Goal: Task Accomplishment & Management: Manage account settings

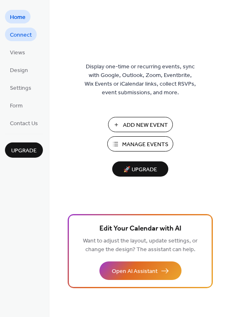
click at [26, 37] on span "Connect" at bounding box center [21, 35] width 22 height 9
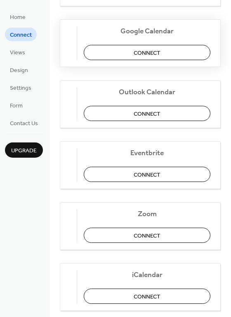
scroll to position [172, 0]
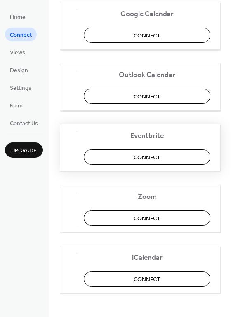
click at [154, 153] on span "Connect" at bounding box center [146, 157] width 27 height 9
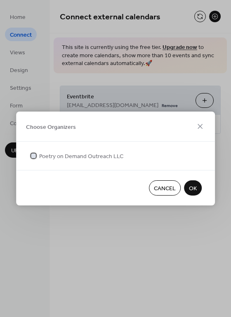
click at [76, 158] on span "Poetry on Demand Outreach LLC" at bounding box center [81, 156] width 84 height 9
click at [190, 185] on span "OK" at bounding box center [193, 189] width 8 height 9
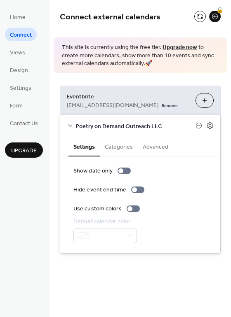
click at [127, 147] on button "Categories" at bounding box center [119, 146] width 38 height 19
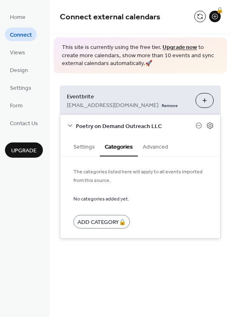
click at [154, 148] on button "Advanced" at bounding box center [155, 146] width 35 height 19
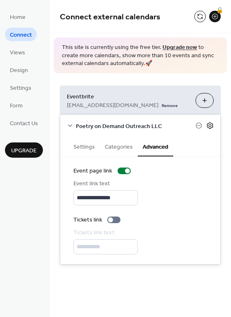
click at [208, 125] on icon at bounding box center [209, 125] width 3 height 3
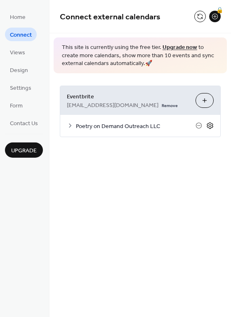
click at [208, 125] on icon at bounding box center [209, 125] width 7 height 7
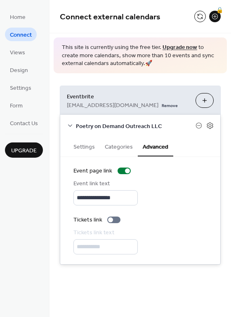
click at [87, 145] on button "Settings" at bounding box center [83, 146] width 31 height 19
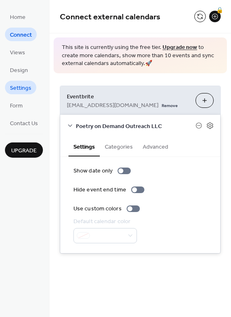
click at [24, 90] on span "Settings" at bounding box center [20, 88] width 21 height 9
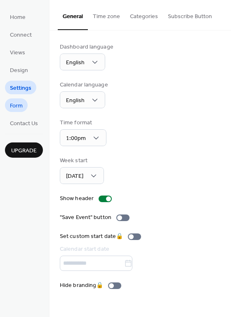
click at [21, 106] on span "Form" at bounding box center [16, 106] width 13 height 9
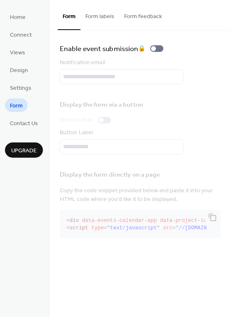
click at [103, 16] on button "Form labels" at bounding box center [99, 14] width 39 height 29
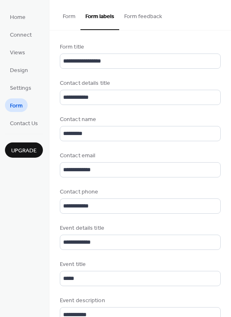
click at [135, 19] on button "Form feedback" at bounding box center [143, 14] width 48 height 29
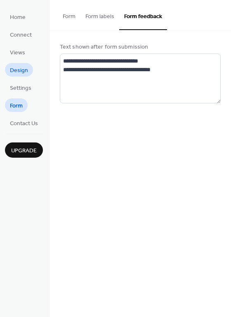
click at [22, 75] on span "Design" at bounding box center [19, 70] width 18 height 9
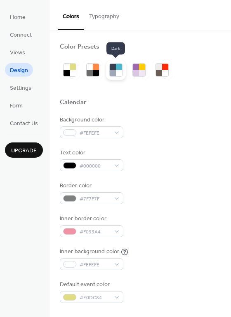
click at [114, 74] on div at bounding box center [113, 73] width 6 height 6
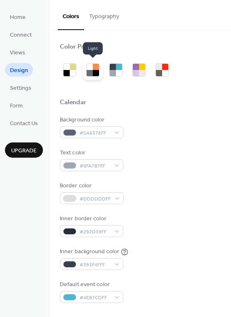
click at [96, 71] on div at bounding box center [96, 73] width 6 height 6
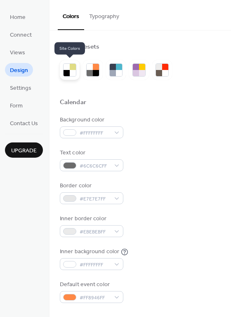
click at [75, 70] on div at bounding box center [73, 73] width 6 height 6
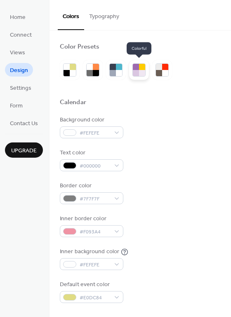
click at [141, 73] on div at bounding box center [142, 73] width 6 height 6
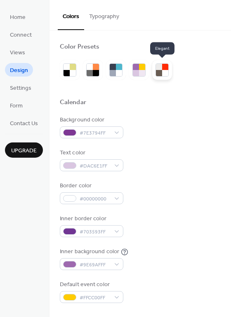
click at [162, 73] on div at bounding box center [165, 73] width 6 height 6
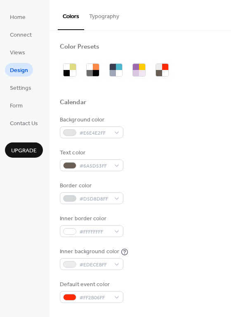
click at [105, 21] on button "Typography" at bounding box center [104, 14] width 40 height 29
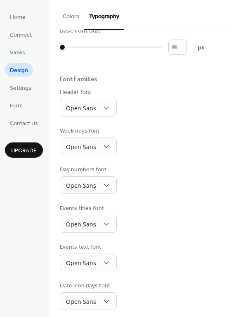
scroll to position [21, 0]
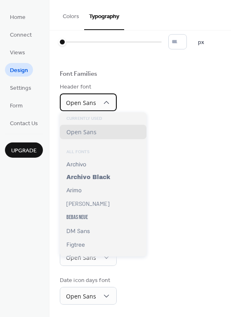
click at [109, 104] on div "Open Sans" at bounding box center [88, 103] width 57 height 18
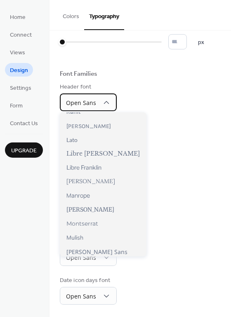
scroll to position [249, 0]
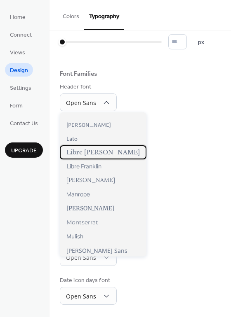
click at [100, 154] on span "Libre Baskerville" at bounding box center [102, 152] width 73 height 7
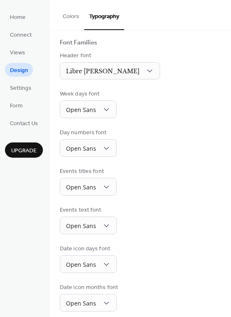
scroll to position [58, 0]
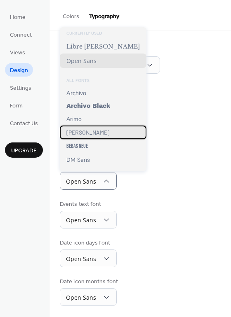
click at [100, 128] on div "Barlow" at bounding box center [103, 133] width 87 height 14
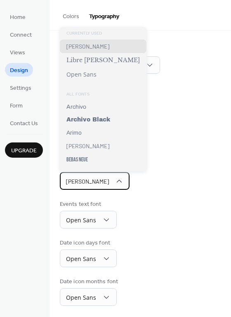
click at [99, 180] on div "Barlow" at bounding box center [95, 181] width 70 height 18
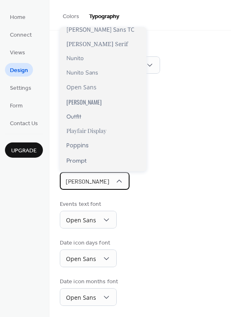
scroll to position [461, 0]
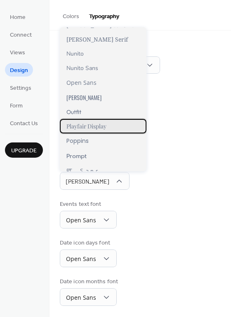
click at [95, 127] on span "Playfair Display" at bounding box center [86, 126] width 40 height 8
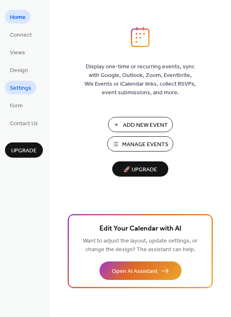
click at [22, 84] on span "Settings" at bounding box center [20, 88] width 21 height 9
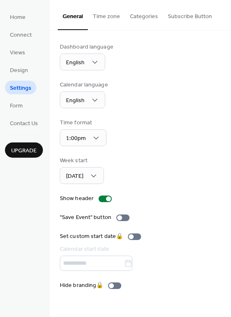
click at [103, 16] on button "Time zone" at bounding box center [106, 14] width 37 height 29
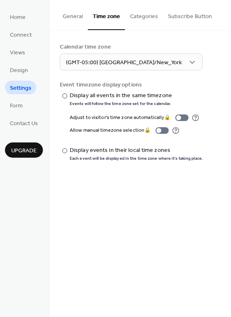
click at [140, 15] on button "Categories" at bounding box center [144, 14] width 38 height 29
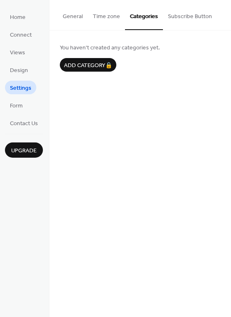
click at [172, 18] on button "Subscribe Button" at bounding box center [190, 14] width 54 height 29
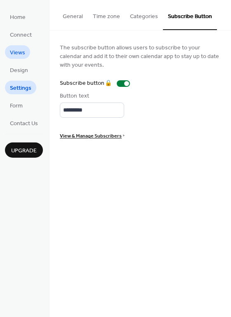
click at [24, 56] on span "Views" at bounding box center [17, 53] width 15 height 9
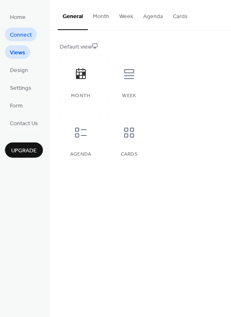
click at [24, 40] on link "Connect" at bounding box center [21, 35] width 32 height 14
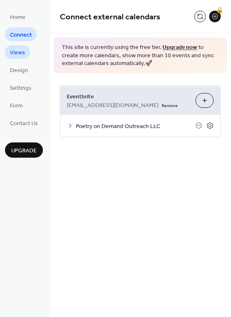
click at [21, 51] on span "Views" at bounding box center [17, 53] width 15 height 9
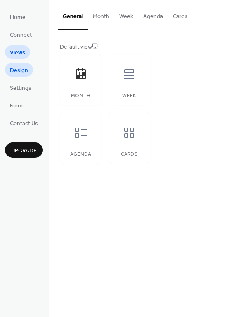
click at [18, 68] on span "Design" at bounding box center [19, 70] width 18 height 9
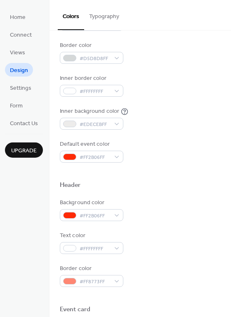
scroll to position [189, 0]
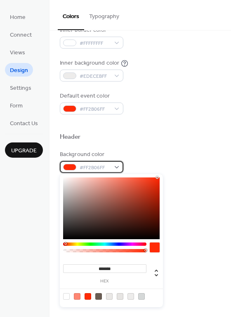
click at [117, 167] on div "#FF2B06FF" at bounding box center [91, 167] width 63 height 12
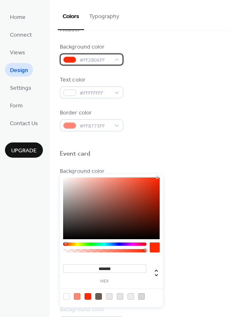
scroll to position [267, 0]
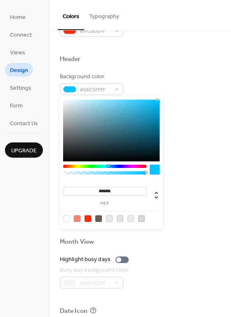
drag, startPoint x: 65, startPoint y: 165, endPoint x: 108, endPoint y: 166, distance: 42.4
click at [108, 166] on div at bounding box center [108, 166] width 2 height 2
drag, startPoint x: 156, startPoint y: 99, endPoint x: 151, endPoint y: 103, distance: 6.2
click at [151, 103] on div at bounding box center [151, 103] width 2 height 2
type input "*******"
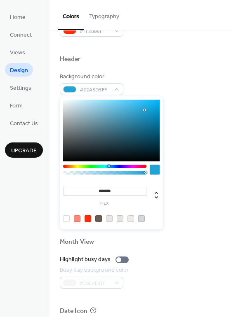
drag, startPoint x: 151, startPoint y: 103, endPoint x: 144, endPoint y: 110, distance: 10.2
click at [144, 110] on div at bounding box center [144, 110] width 2 height 2
click at [187, 150] on div "Border color #FF8773FF" at bounding box center [140, 149] width 161 height 23
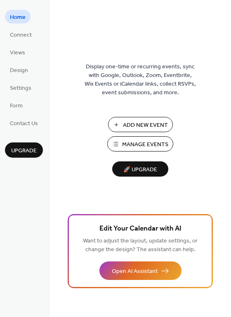
click at [123, 143] on span "Manage Events" at bounding box center [145, 144] width 46 height 9
click at [129, 142] on span "Manage Events" at bounding box center [145, 144] width 46 height 9
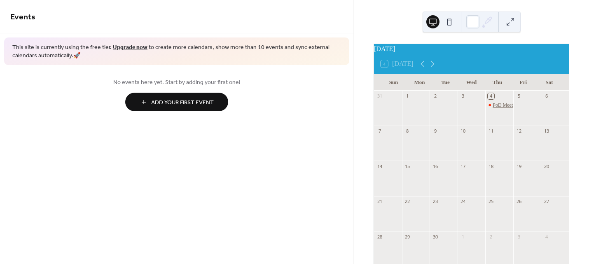
click at [496, 109] on div "PoD Meeting TESTING - TESTING 123" at bounding box center [534, 105] width 82 height 7
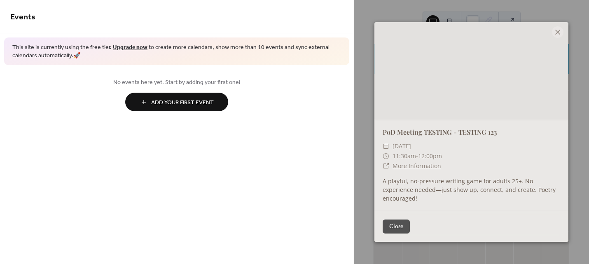
click at [404, 222] on button "Close" at bounding box center [396, 227] width 27 height 14
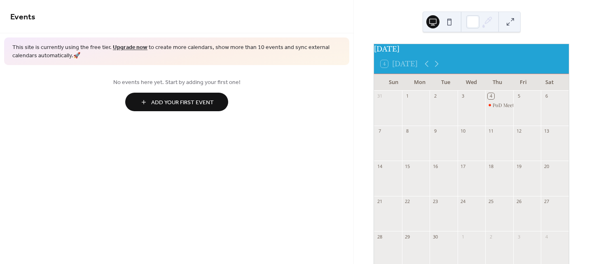
click at [451, 23] on button at bounding box center [449, 21] width 13 height 13
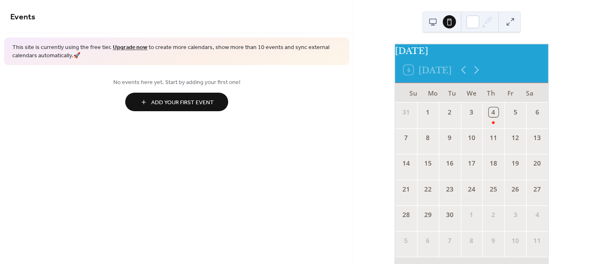
click at [435, 21] on button at bounding box center [432, 21] width 13 height 13
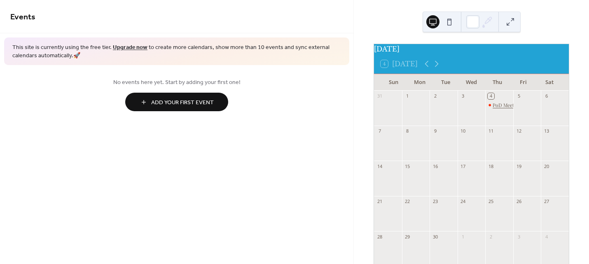
click at [494, 109] on div "PoD Meeting TESTING - TESTING 123" at bounding box center [533, 105] width 81 height 7
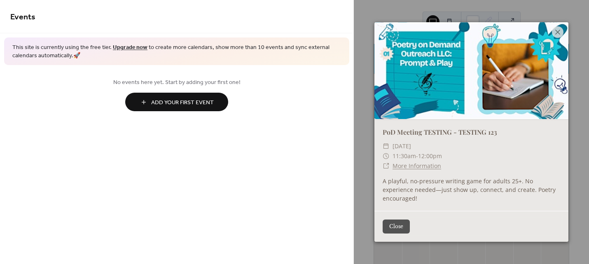
click at [405, 221] on button "Close" at bounding box center [396, 227] width 27 height 14
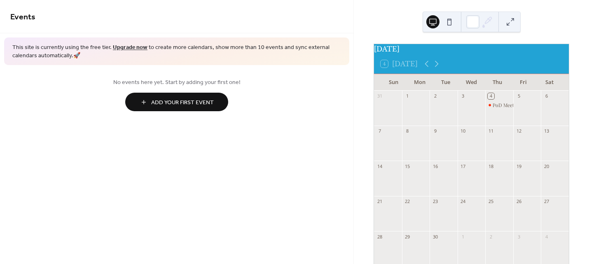
drag, startPoint x: 495, startPoint y: 111, endPoint x: 324, endPoint y: 152, distance: 175.7
click at [324, 152] on div "Events This site is currently using the free tier. Upgrade now to create more c…" at bounding box center [176, 132] width 353 height 264
click at [216, 109] on button "Add Your First Event" at bounding box center [176, 102] width 103 height 19
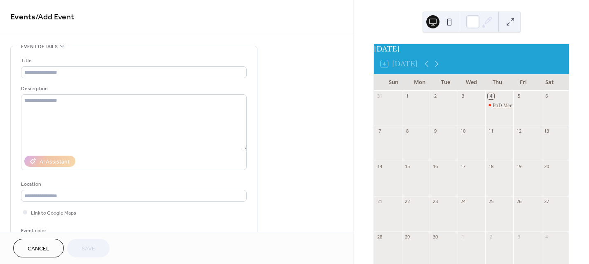
click at [495, 109] on div "PoD Meeting TESTING - TESTING 123" at bounding box center [533, 105] width 81 height 7
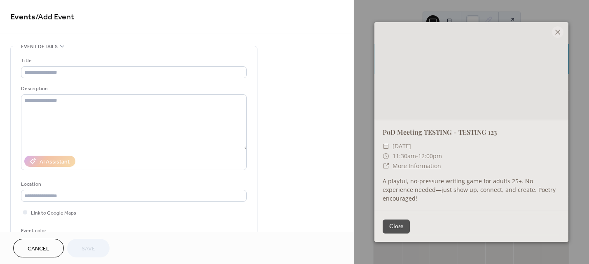
click at [420, 170] on link "More Information" at bounding box center [417, 166] width 49 height 8
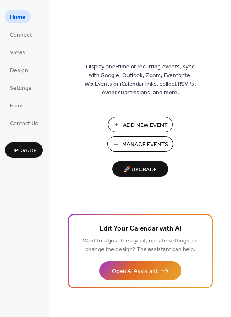
click at [141, 143] on span "Manage Events" at bounding box center [145, 144] width 46 height 9
click at [131, 167] on span "🚀 Upgrade" at bounding box center [140, 169] width 46 height 11
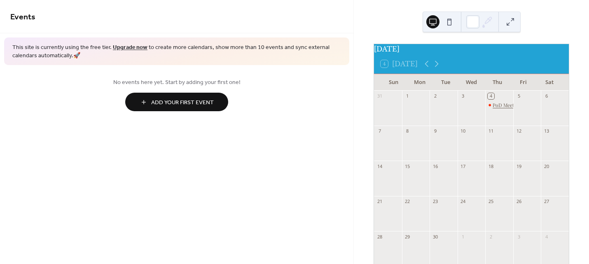
click at [497, 109] on div "PoD Meeting TESTING - TESTING 123" at bounding box center [533, 105] width 81 height 7
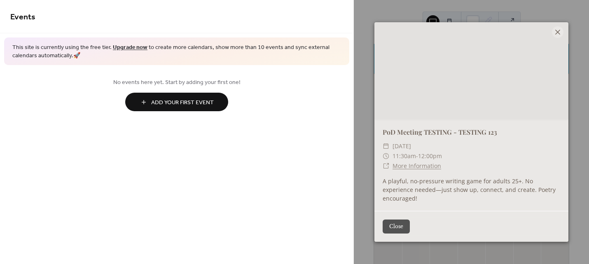
click at [558, 33] on icon at bounding box center [558, 32] width 10 height 10
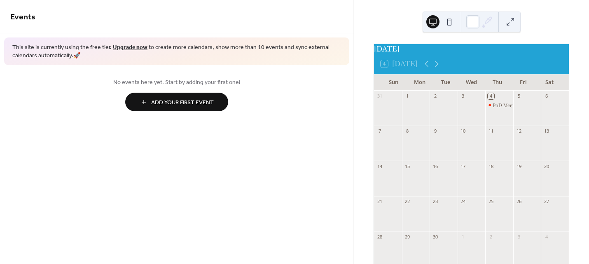
drag, startPoint x: 495, startPoint y: 112, endPoint x: 328, endPoint y: 132, distance: 168.1
click at [328, 132] on div "Events This site is currently using the free tier. Upgrade now to create more c…" at bounding box center [176, 132] width 353 height 264
click at [509, 21] on button at bounding box center [510, 21] width 13 height 13
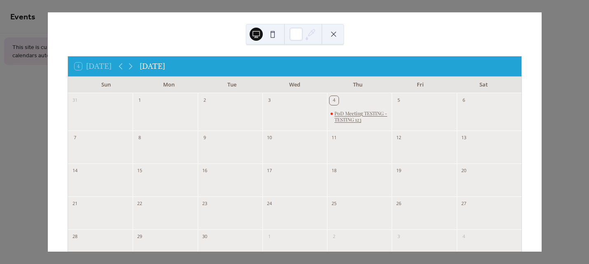
click at [340, 116] on div "PoD Meeting TESTING - TESTING 123" at bounding box center [361, 116] width 54 height 13
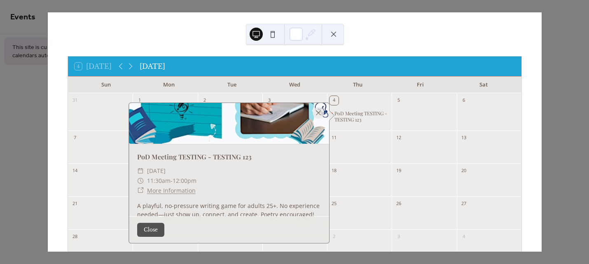
scroll to position [68, 0]
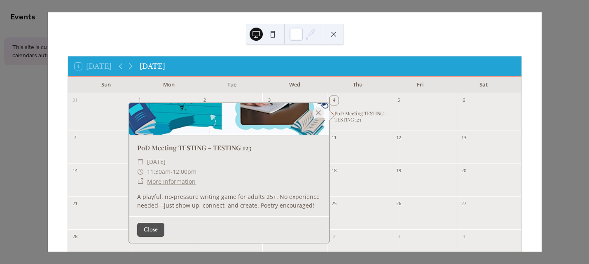
click at [155, 227] on button "Close" at bounding box center [150, 230] width 27 height 14
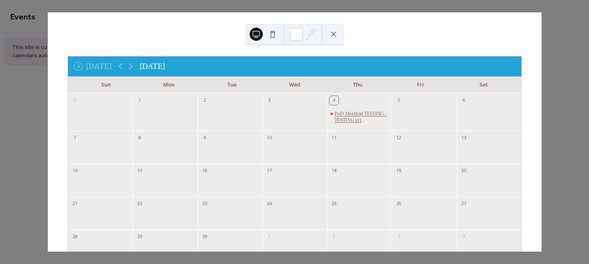
click at [349, 119] on div "PoD Meeting TESTING - TESTING 123" at bounding box center [361, 116] width 54 height 13
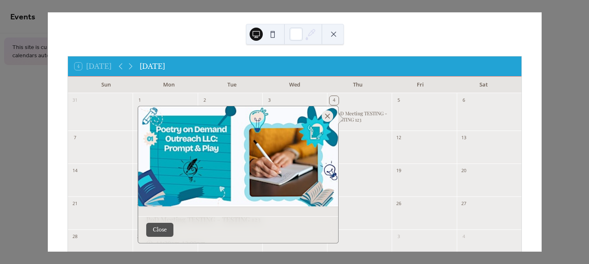
click at [323, 115] on div at bounding box center [328, 116] width 12 height 12
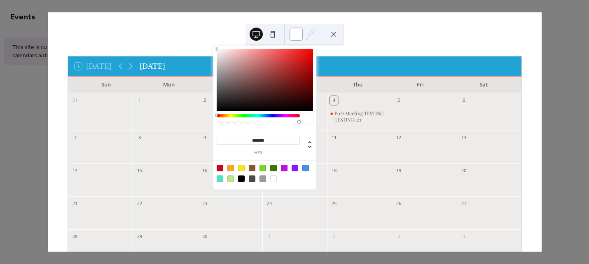
click at [296, 35] on div at bounding box center [296, 34] width 13 height 13
click at [310, 35] on icon at bounding box center [311, 33] width 7 height 7
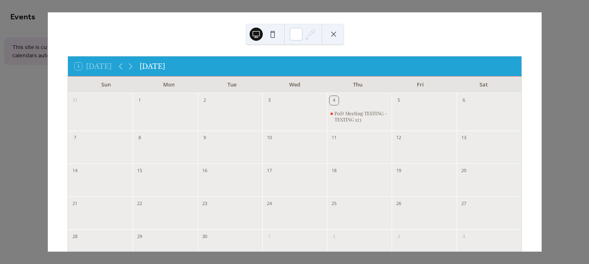
click at [332, 35] on button at bounding box center [333, 34] width 13 height 13
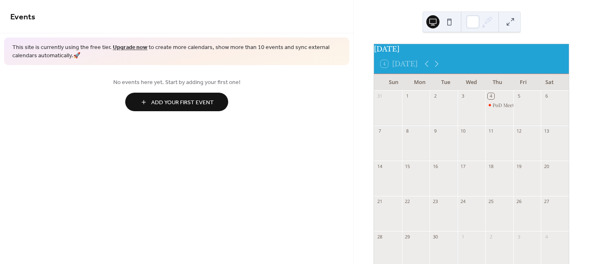
click at [204, 98] on span "Add Your First Event" at bounding box center [182, 102] width 63 height 9
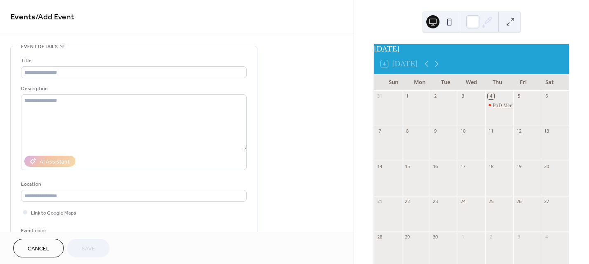
click at [494, 109] on div "PoD Meeting TESTING - TESTING 123" at bounding box center [533, 105] width 81 height 7
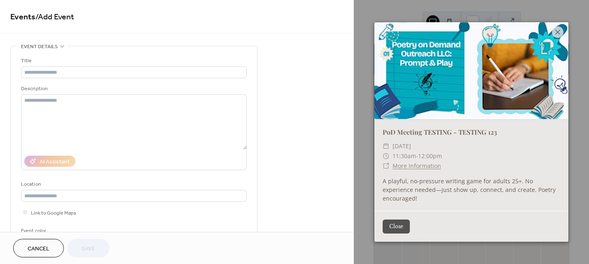
click at [409, 220] on button "Close" at bounding box center [396, 227] width 27 height 14
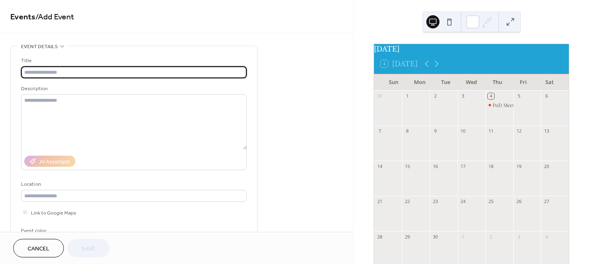
click at [166, 73] on input "text" at bounding box center [134, 72] width 226 height 12
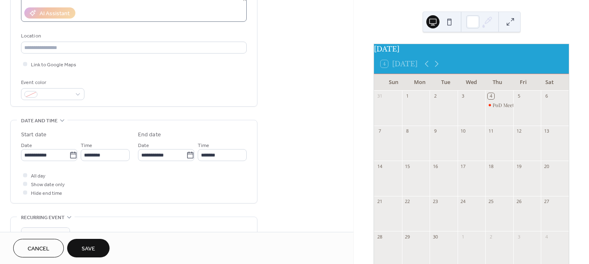
scroll to position [149, 0]
type input "**********"
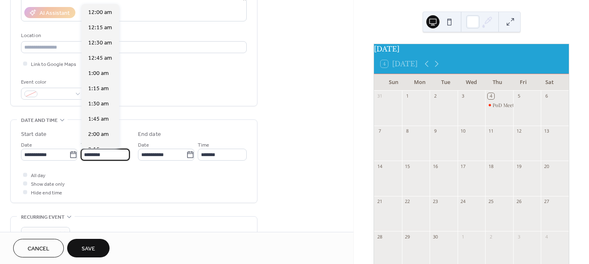
click at [122, 150] on input "********" at bounding box center [105, 155] width 49 height 12
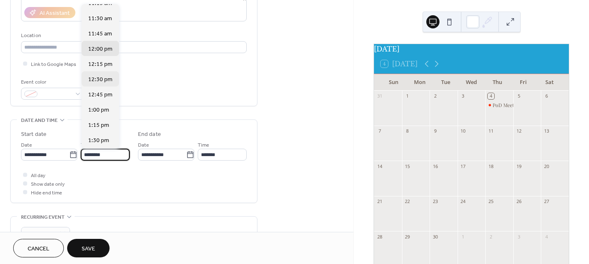
scroll to position [692, 0]
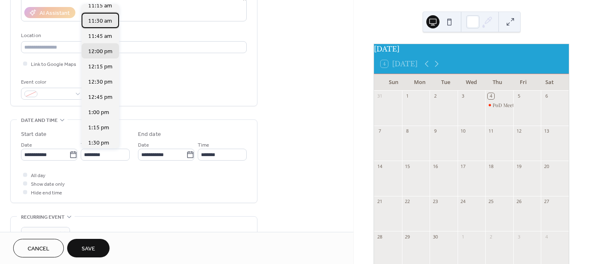
click at [108, 22] on span "11:30 am" at bounding box center [100, 20] width 24 height 9
type input "********"
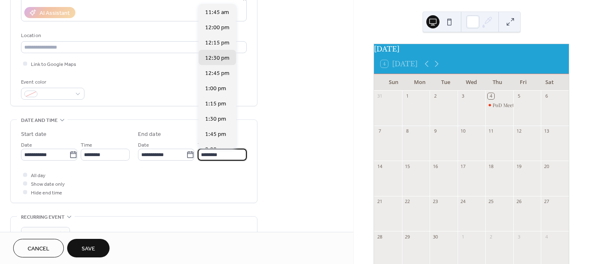
click at [225, 152] on input "********" at bounding box center [222, 155] width 49 height 12
click at [224, 31] on span "12:00 pm" at bounding box center [217, 27] width 24 height 9
type input "********"
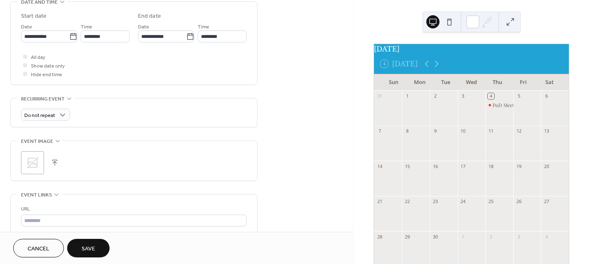
scroll to position [268, 0]
click at [106, 247] on button "Save" at bounding box center [88, 248] width 42 height 19
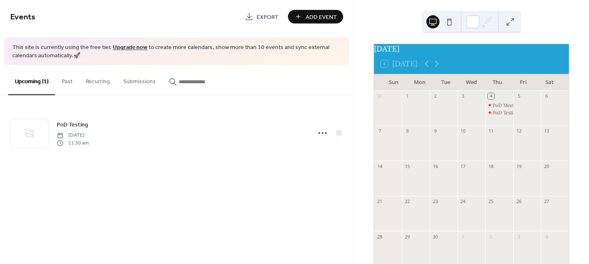
click at [71, 82] on button "Past" at bounding box center [67, 79] width 24 height 29
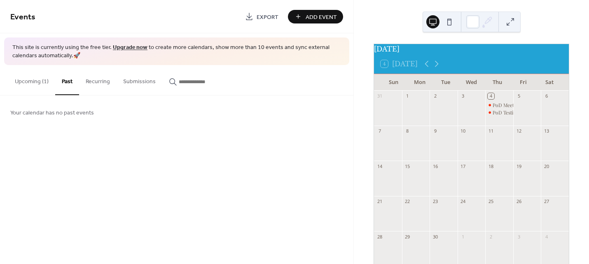
click at [92, 80] on button "Recurring" at bounding box center [97, 79] width 37 height 29
click at [124, 78] on button "Submissions" at bounding box center [140, 79] width 46 height 29
click at [180, 79] on input "button" at bounding box center [203, 81] width 49 height 9
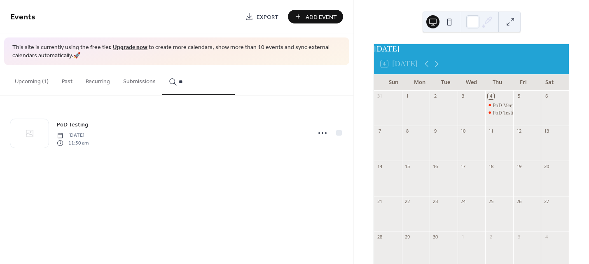
type input "*"
click at [23, 77] on button "Upcoming (1)" at bounding box center [31, 79] width 47 height 29
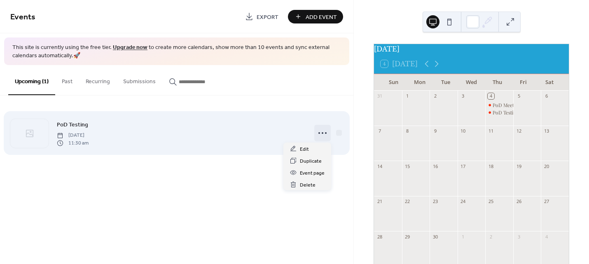
click at [324, 132] on icon at bounding box center [322, 132] width 13 height 13
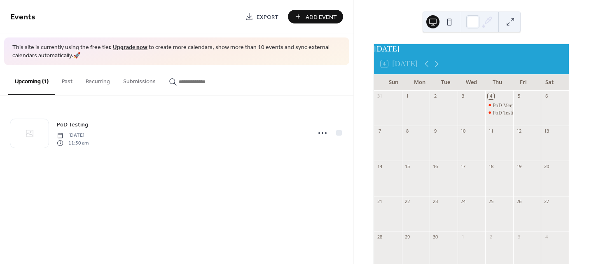
click at [349, 192] on div "Events Export Add Event This site is currently using the free tier. Upgrade now…" at bounding box center [176, 132] width 353 height 264
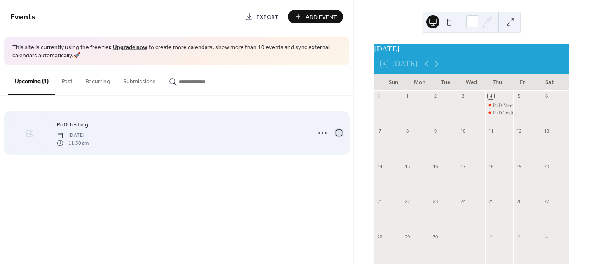
click at [339, 133] on div at bounding box center [339, 133] width 6 height 6
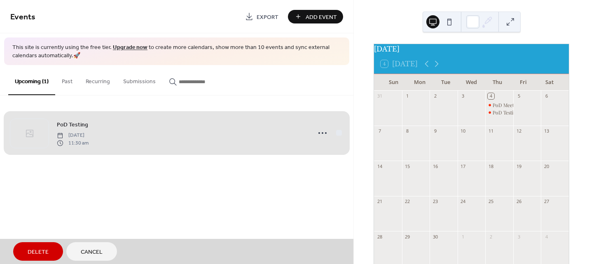
click at [35, 248] on span "Delete" at bounding box center [38, 252] width 21 height 9
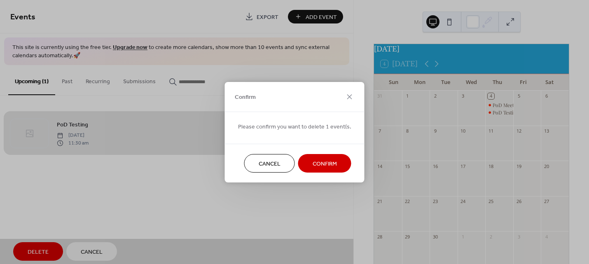
click at [325, 159] on span "Confirm" at bounding box center [325, 163] width 24 height 9
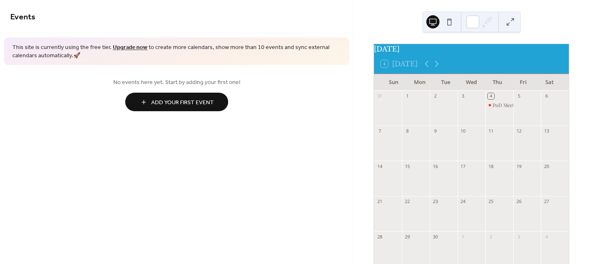
drag, startPoint x: 504, startPoint y: 108, endPoint x: 345, endPoint y: 122, distance: 159.1
click at [345, 122] on div "No events here yet. Start by adding your first one! Add Your First Event" at bounding box center [176, 94] width 353 height 58
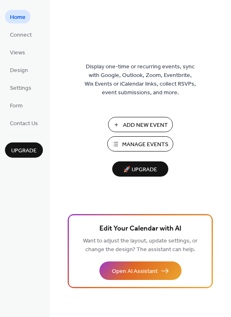
click at [149, 142] on span "Manage Events" at bounding box center [145, 144] width 46 height 9
click at [26, 86] on span "Settings" at bounding box center [20, 88] width 21 height 9
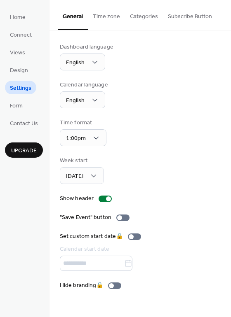
click at [120, 18] on button "Time zone" at bounding box center [106, 14] width 37 height 29
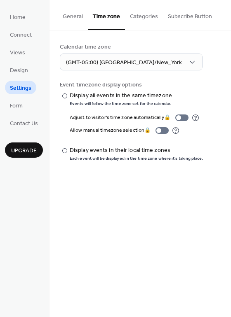
click at [132, 19] on button "Categories" at bounding box center [144, 14] width 38 height 29
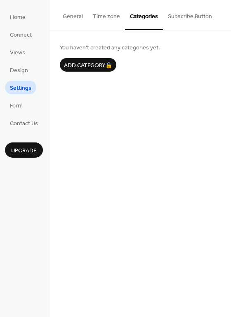
click at [171, 16] on button "Subscribe Button" at bounding box center [190, 14] width 54 height 29
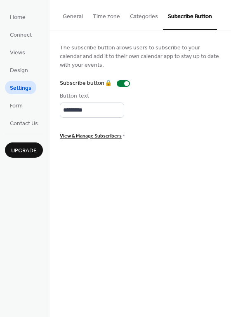
click at [18, 104] on span "Form" at bounding box center [16, 106] width 13 height 9
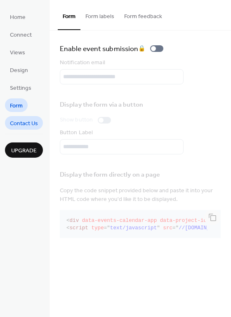
click at [34, 124] on span "Contact Us" at bounding box center [24, 123] width 28 height 9
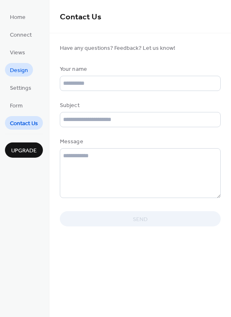
click at [20, 68] on span "Design" at bounding box center [19, 70] width 18 height 9
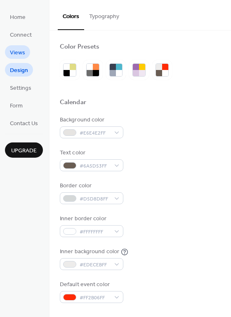
click at [21, 54] on span "Views" at bounding box center [17, 53] width 15 height 9
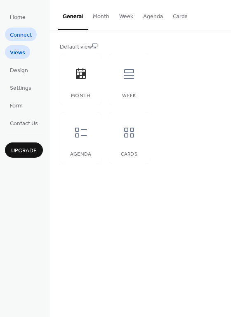
click at [23, 35] on span "Connect" at bounding box center [21, 35] width 22 height 9
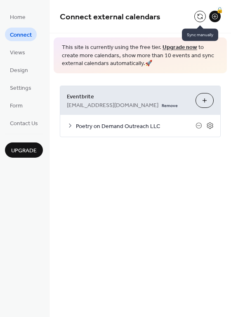
click at [200, 16] on button at bounding box center [200, 17] width 12 height 12
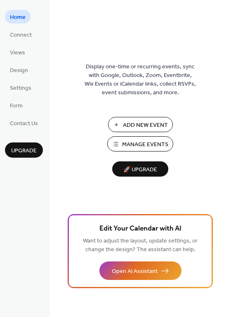
click at [124, 144] on span "Manage Events" at bounding box center [145, 144] width 46 height 9
click at [22, 38] on span "Connect" at bounding box center [21, 35] width 22 height 9
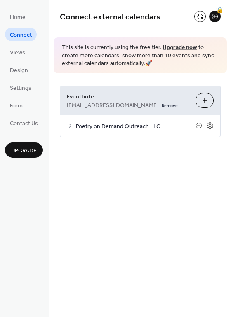
click at [204, 101] on button "Choose Organizers" at bounding box center [204, 100] width 18 height 15
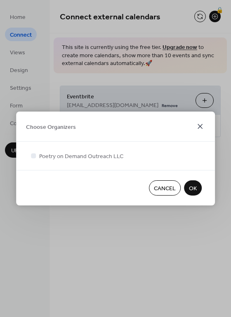
click at [200, 127] on icon at bounding box center [199, 126] width 5 height 5
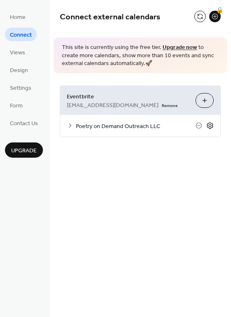
click at [210, 126] on icon at bounding box center [209, 125] width 7 height 7
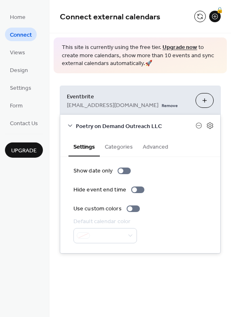
click at [126, 147] on button "Categories" at bounding box center [119, 146] width 38 height 19
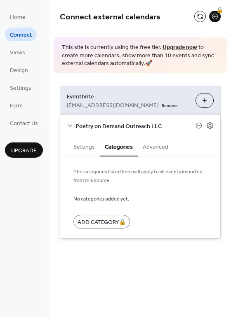
click at [145, 147] on button "Advanced" at bounding box center [155, 146] width 35 height 19
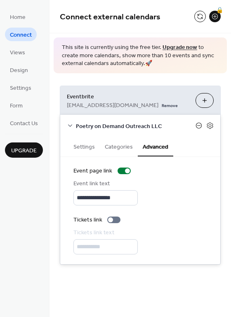
click at [200, 125] on icon at bounding box center [198, 125] width 7 height 7
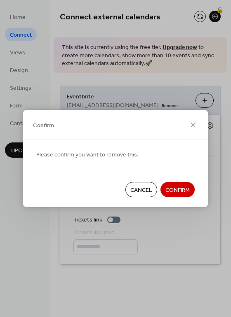
click at [179, 189] on span "Confirm" at bounding box center [177, 190] width 24 height 9
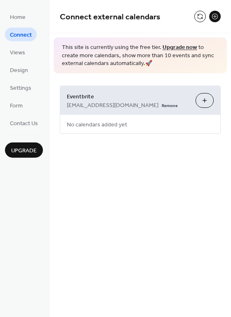
click at [201, 100] on button "Choose Organizers" at bounding box center [204, 100] width 18 height 15
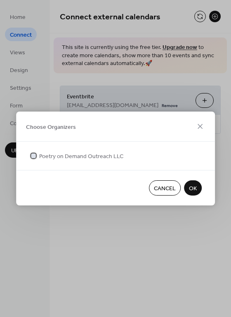
click at [108, 157] on span "Poetry on Demand Outreach LLC" at bounding box center [81, 156] width 84 height 9
click at [192, 192] on span "OK" at bounding box center [193, 189] width 8 height 9
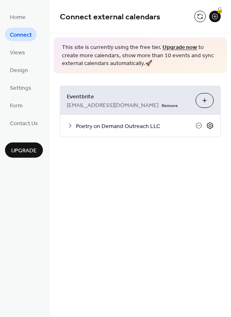
click at [208, 125] on icon at bounding box center [209, 125] width 3 height 3
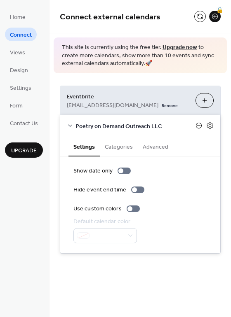
click at [197, 126] on icon at bounding box center [198, 125] width 7 height 7
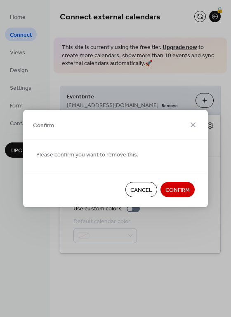
click at [177, 190] on span "Confirm" at bounding box center [177, 190] width 24 height 9
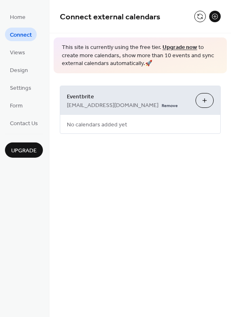
click at [208, 103] on button "Choose Organizers" at bounding box center [204, 100] width 18 height 15
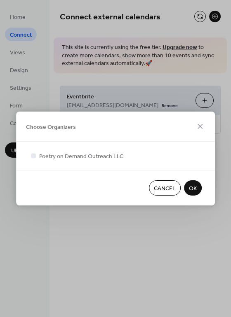
click at [161, 187] on span "Cancel" at bounding box center [165, 189] width 22 height 9
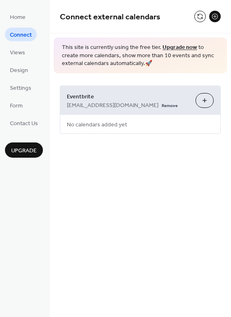
click at [206, 99] on button "Choose Organizers" at bounding box center [204, 100] width 18 height 15
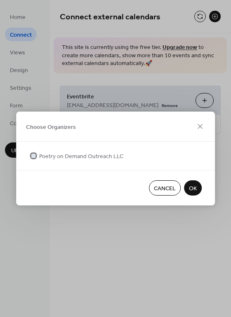
click at [34, 155] on div at bounding box center [33, 155] width 5 height 5
click at [189, 189] on span "OK" at bounding box center [193, 189] width 8 height 9
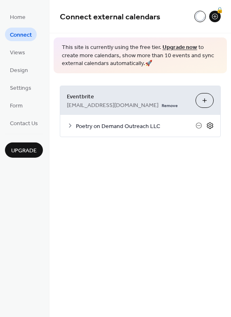
click at [210, 124] on icon at bounding box center [209, 125] width 3 height 3
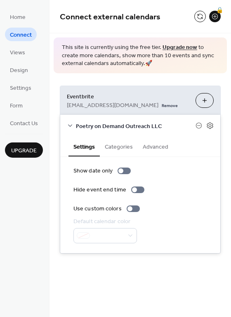
click at [136, 122] on span "Poetry on Demand Outreach LLC" at bounding box center [135, 126] width 119 height 9
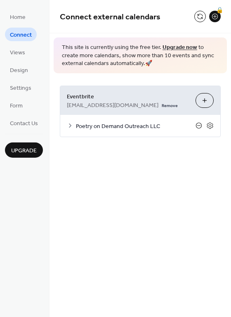
click at [196, 124] on icon at bounding box center [199, 126] width 6 height 6
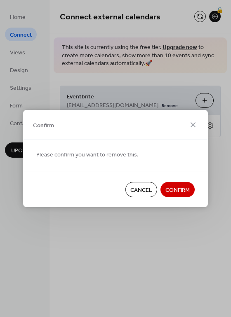
click at [150, 186] on span "Cancel" at bounding box center [141, 190] width 22 height 9
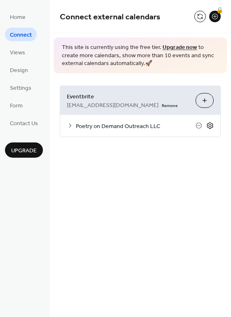
click at [209, 122] on icon at bounding box center [209, 125] width 7 height 7
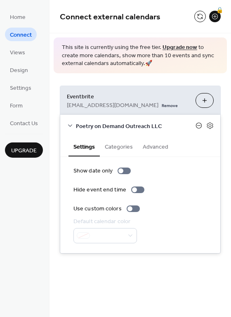
click at [198, 126] on icon at bounding box center [198, 126] width 3 height 0
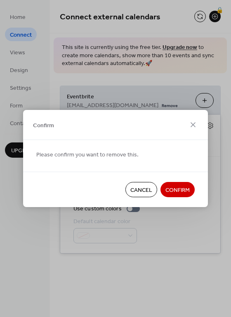
click at [177, 190] on span "Confirm" at bounding box center [177, 190] width 24 height 9
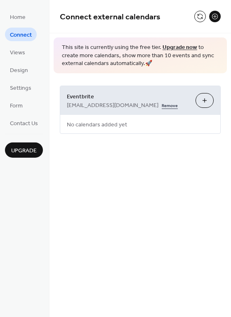
click at [161, 105] on link "Remove" at bounding box center [169, 105] width 16 height 9
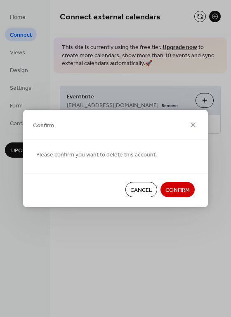
click at [180, 189] on span "Confirm" at bounding box center [177, 190] width 24 height 9
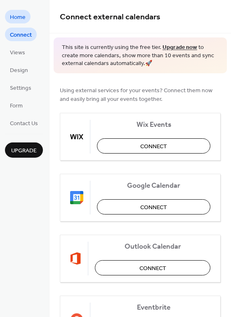
click at [24, 19] on span "Home" at bounding box center [18, 17] width 16 height 9
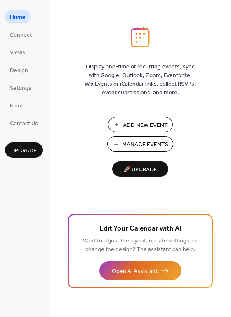
click at [128, 124] on span "Add New Event" at bounding box center [145, 125] width 45 height 9
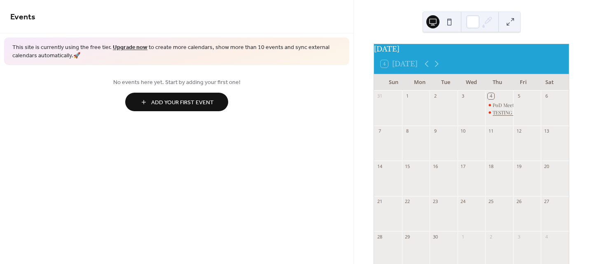
click at [498, 116] on div "TESTING 456 PoD Meeting TESTING" at bounding box center [532, 112] width 78 height 7
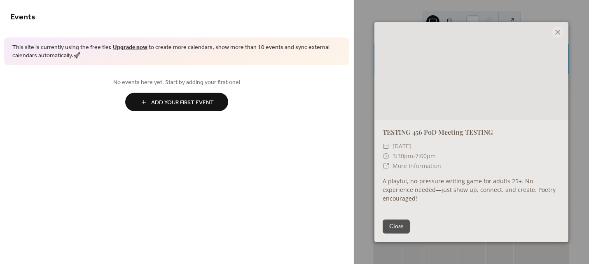
click at [400, 221] on button "Close" at bounding box center [396, 227] width 27 height 14
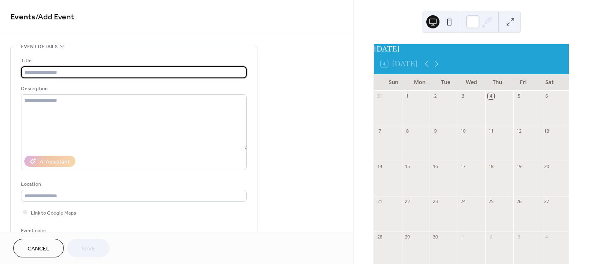
click at [157, 70] on input "text" at bounding box center [134, 72] width 226 height 12
paste input "**********"
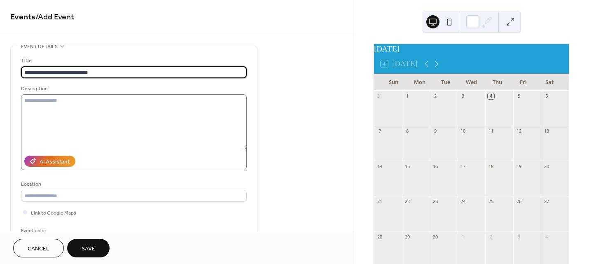
type input "**********"
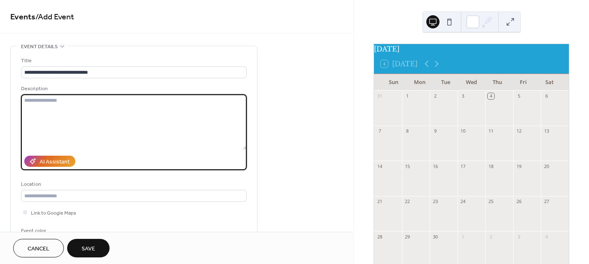
click at [141, 115] on textarea at bounding box center [134, 121] width 226 height 55
type textarea "**********"
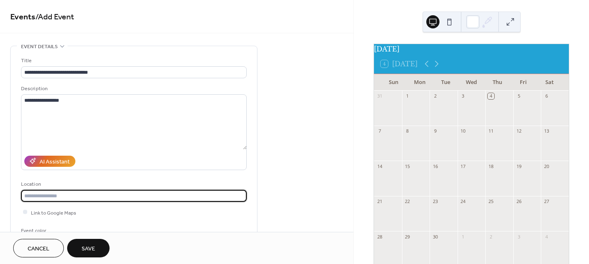
click at [183, 194] on input "text" at bounding box center [134, 196] width 226 height 12
paste input "**********"
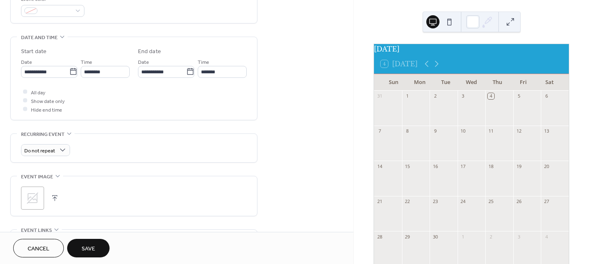
scroll to position [233, 0]
type input "**********"
click at [112, 70] on input "********" at bounding box center [105, 71] width 49 height 12
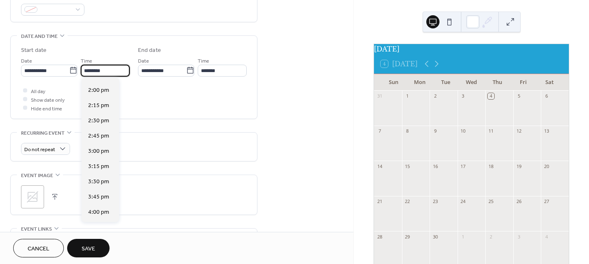
scroll to position [850, 0]
click at [98, 183] on span "3:30 pm" at bounding box center [98, 180] width 21 height 9
type input "*******"
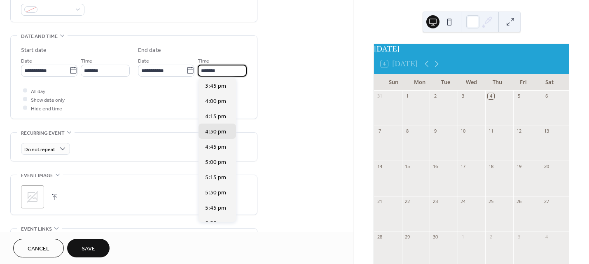
click at [220, 75] on input "*******" at bounding box center [222, 71] width 49 height 12
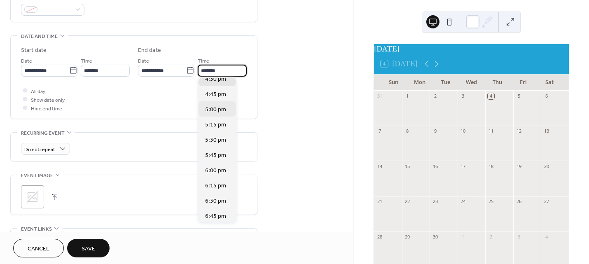
scroll to position [110, 0]
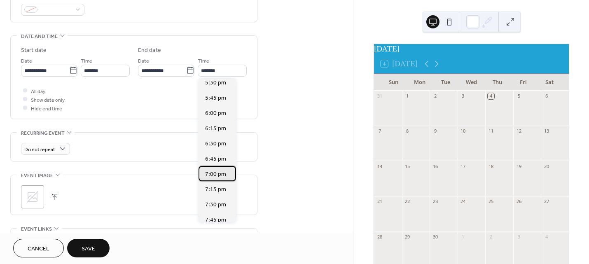
click at [212, 172] on span "7:00 pm" at bounding box center [215, 174] width 21 height 9
type input "*******"
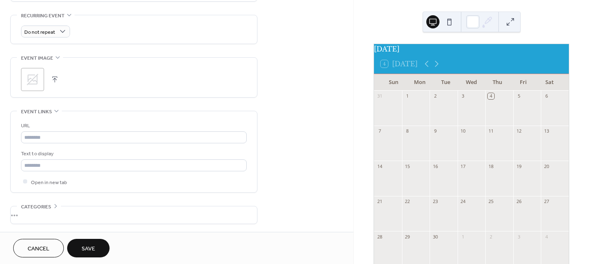
scroll to position [353, 0]
click at [53, 75] on button "button" at bounding box center [55, 77] width 12 height 12
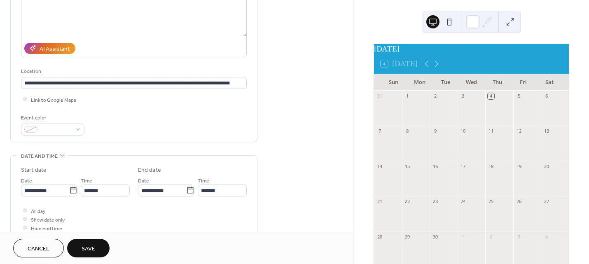
scroll to position [112, 0]
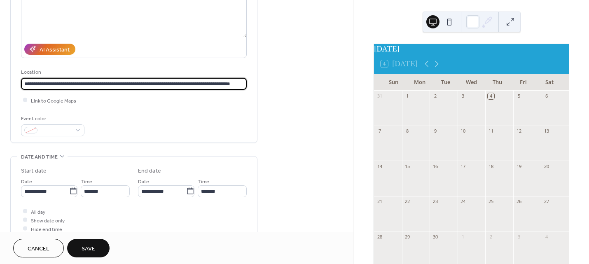
click at [137, 84] on input "**********" at bounding box center [134, 84] width 226 height 12
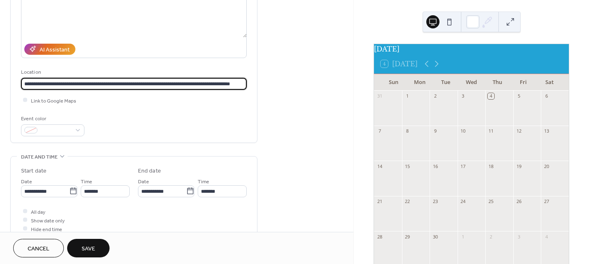
click at [137, 84] on input "**********" at bounding box center [134, 84] width 226 height 12
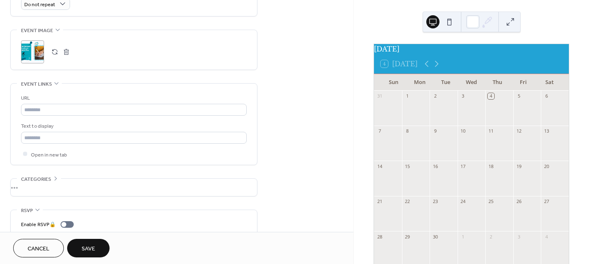
scroll to position [381, 0]
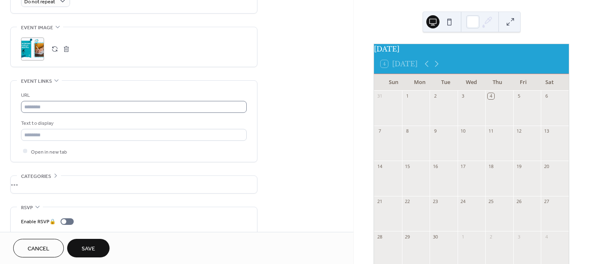
type input "**********"
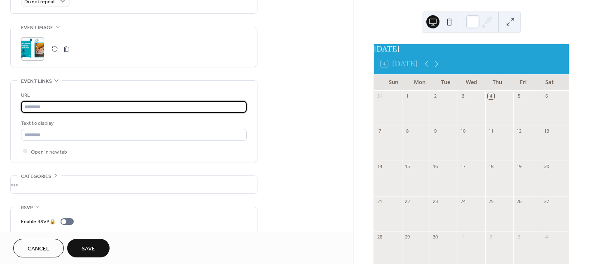
click at [119, 103] on input "text" at bounding box center [134, 107] width 226 height 12
paste input "**********"
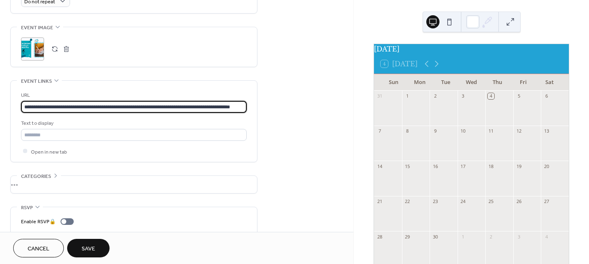
scroll to position [0, 19]
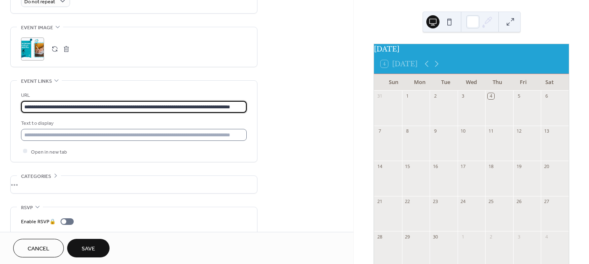
type input "**********"
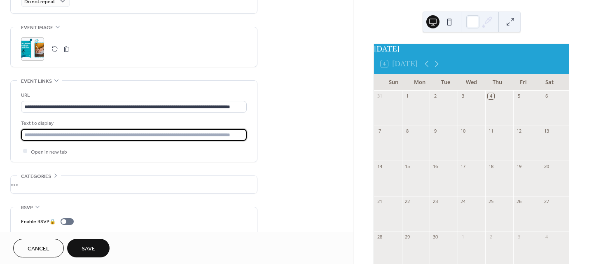
scroll to position [0, 0]
click at [104, 132] on input "text" at bounding box center [134, 135] width 226 height 12
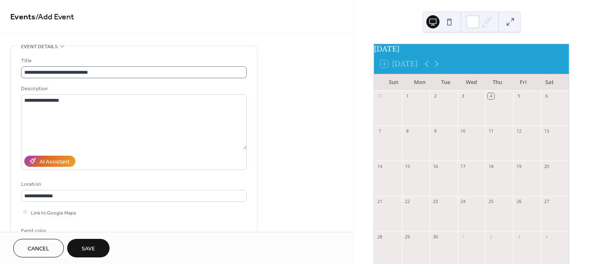
type input "**********"
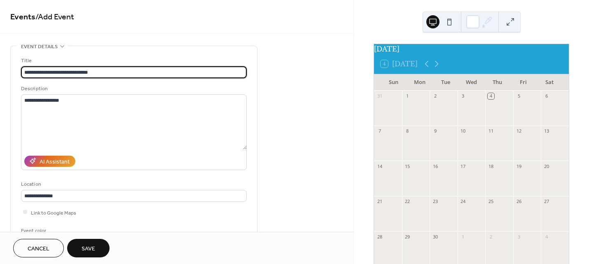
click at [23, 71] on input "**********" at bounding box center [134, 72] width 226 height 12
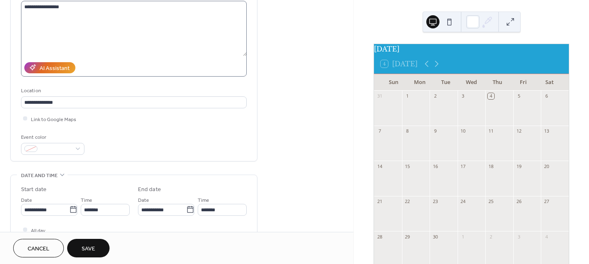
scroll to position [94, 0]
type input "**********"
click at [93, 245] on span "Save" at bounding box center [89, 249] width 14 height 9
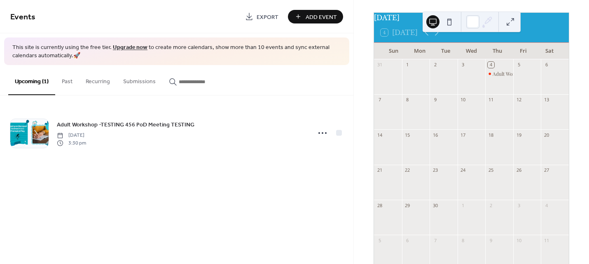
scroll to position [80, 0]
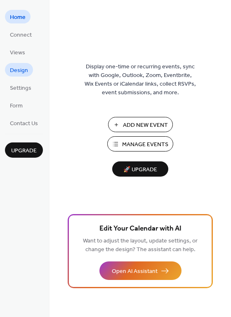
click at [18, 66] on span "Design" at bounding box center [19, 70] width 18 height 9
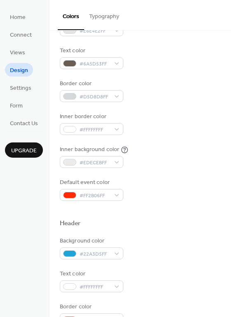
scroll to position [110, 0]
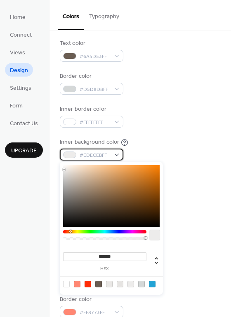
click at [118, 154] on div "#EDECEBFF" at bounding box center [91, 155] width 63 height 12
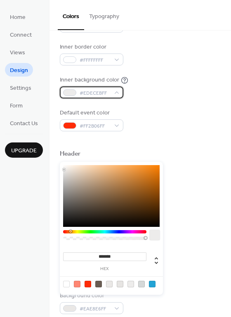
scroll to position [171, 0]
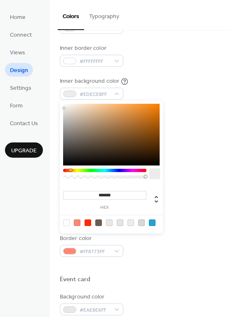
click at [64, 220] on div at bounding box center [66, 223] width 7 height 7
drag, startPoint x: 64, startPoint y: 104, endPoint x: 81, endPoint y: 119, distance: 22.4
click at [81, 119] on div at bounding box center [80, 119] width 2 height 2
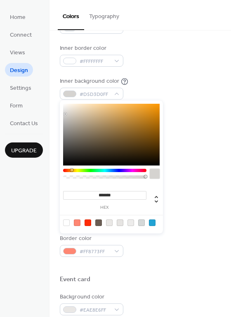
drag, startPoint x: 81, startPoint y: 119, endPoint x: 65, endPoint y: 114, distance: 16.5
click at [65, 114] on div at bounding box center [65, 114] width 2 height 2
type input "*******"
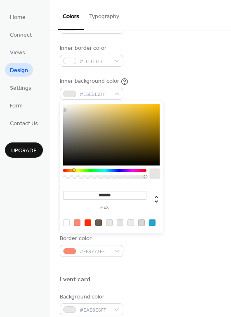
click at [65, 110] on div at bounding box center [111, 135] width 96 height 62
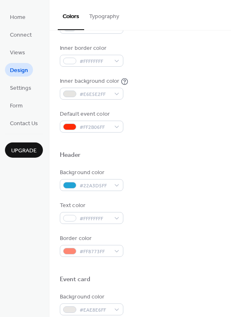
click at [183, 133] on div at bounding box center [140, 142] width 161 height 19
